Goal: Find specific page/section: Find specific page/section

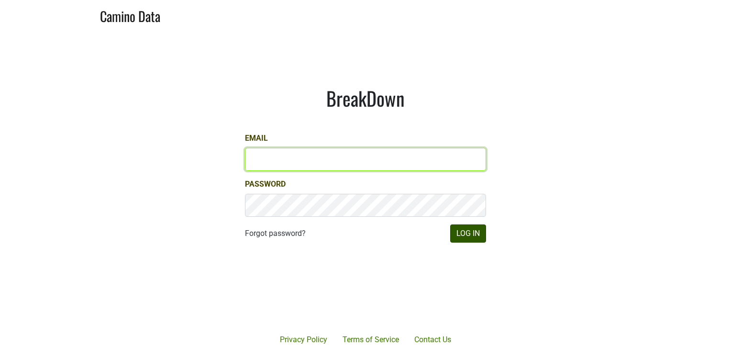
type input "lindy@spottswoode.com"
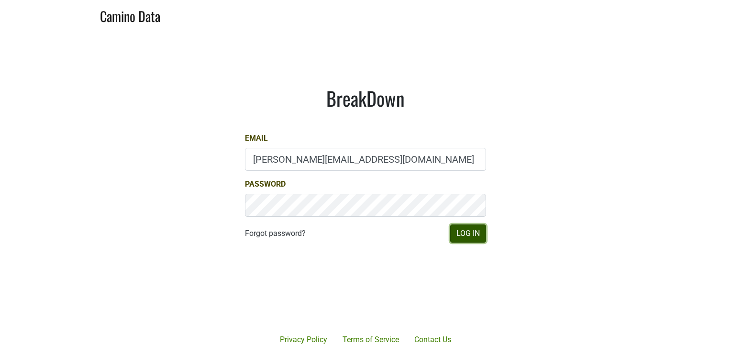
click at [466, 236] on button "Log In" at bounding box center [468, 233] width 36 height 18
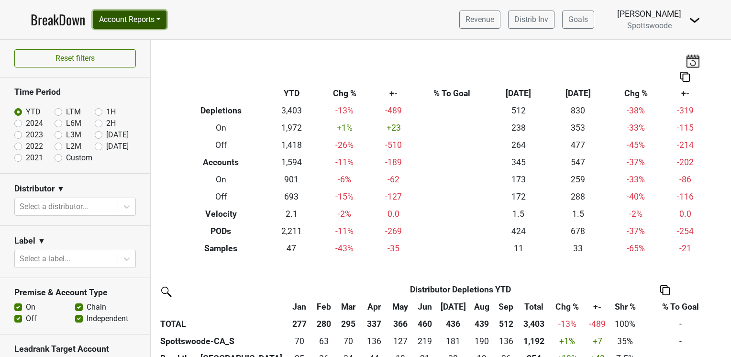
click at [165, 21] on button "Account Reports" at bounding box center [130, 20] width 74 height 18
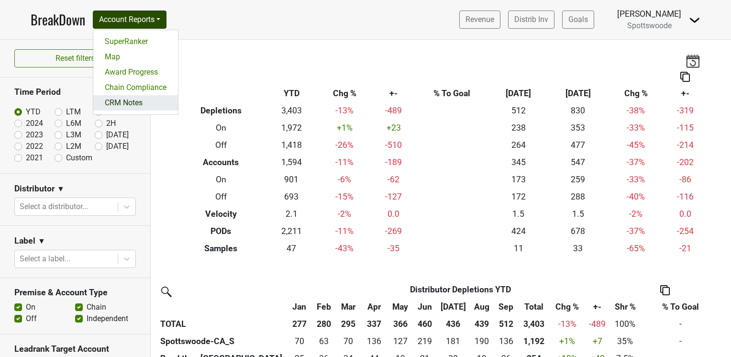
click at [134, 101] on link "CRM Notes" at bounding box center [135, 102] width 85 height 15
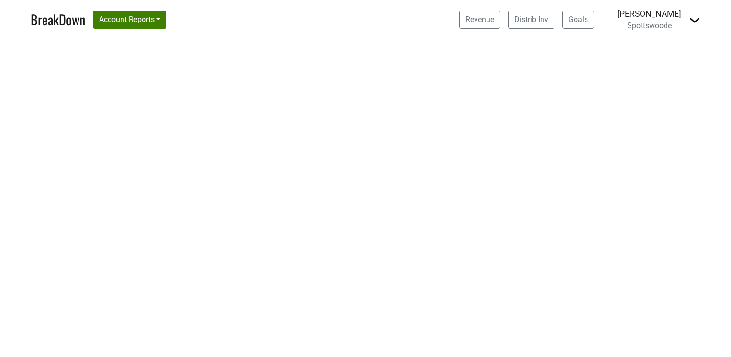
select select "CA"
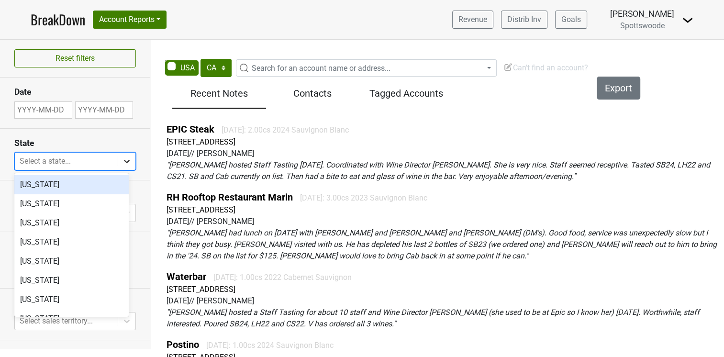
click at [124, 161] on icon at bounding box center [127, 161] width 6 height 3
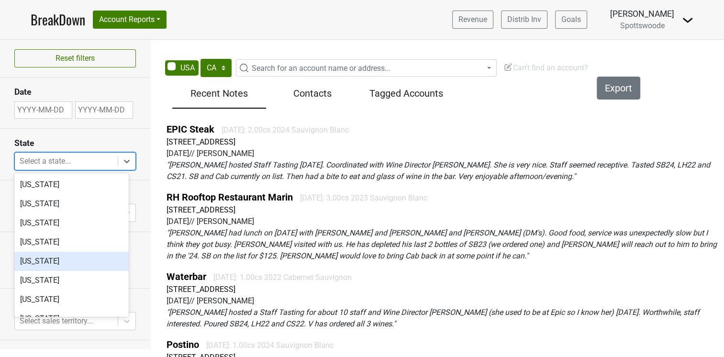
click at [69, 259] on div "California" at bounding box center [71, 261] width 114 height 19
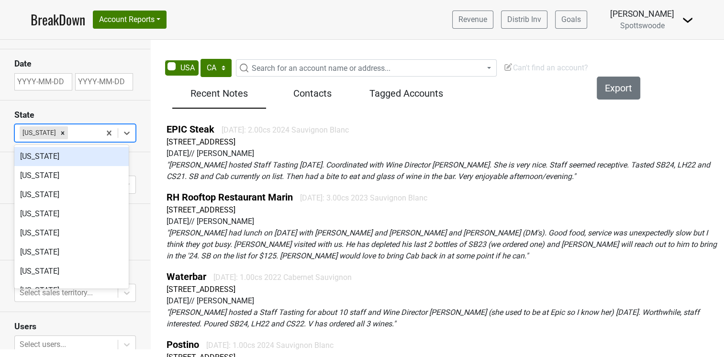
scroll to position [30, 0]
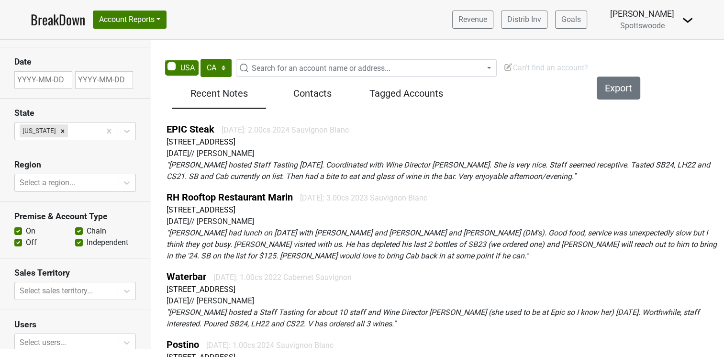
click at [138, 146] on section "State California" at bounding box center [75, 125] width 150 height 52
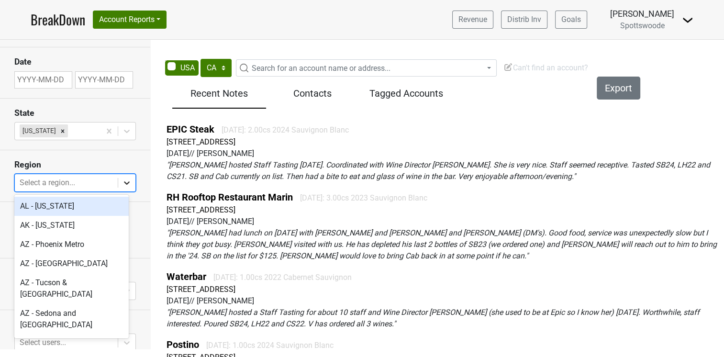
click at [124, 182] on icon at bounding box center [127, 182] width 6 height 3
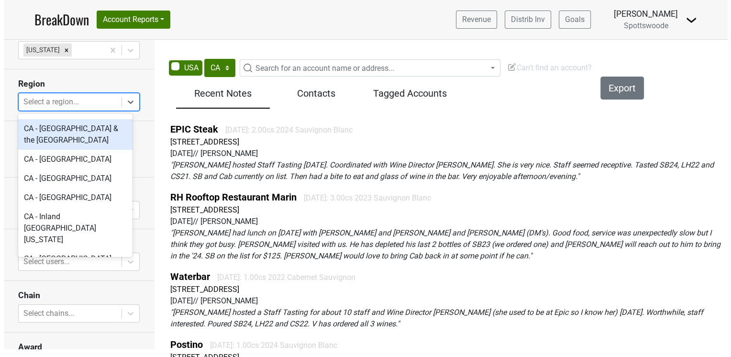
scroll to position [141, 0]
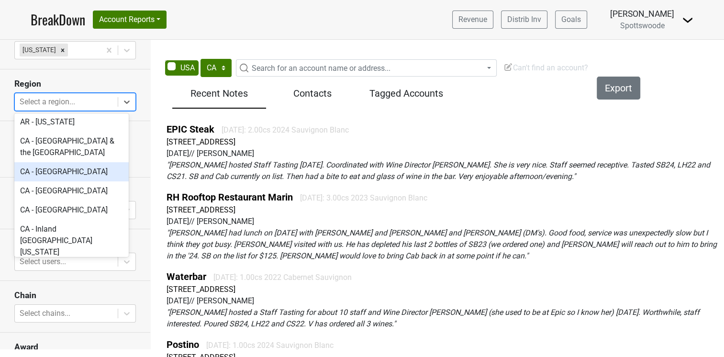
click at [68, 162] on div "CA - Orange County" at bounding box center [71, 171] width 114 height 19
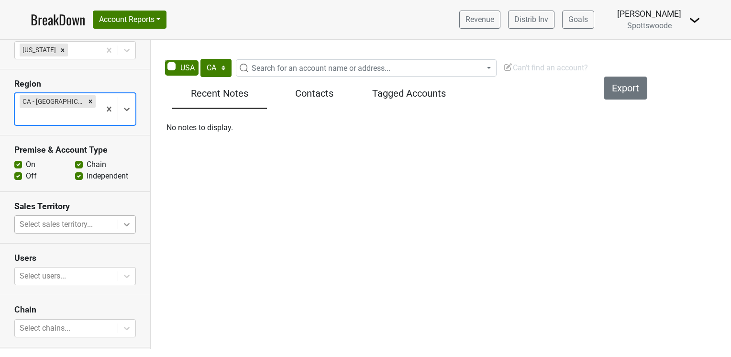
click at [124, 224] on icon at bounding box center [127, 225] width 6 height 3
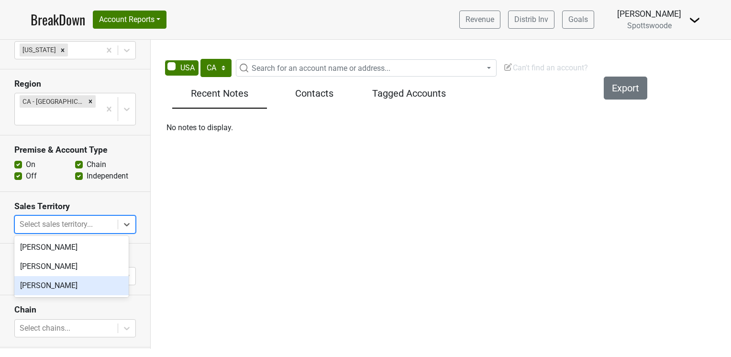
click at [69, 290] on div "Sara Beer" at bounding box center [71, 285] width 114 height 19
